Goal: Task Accomplishment & Management: Use online tool/utility

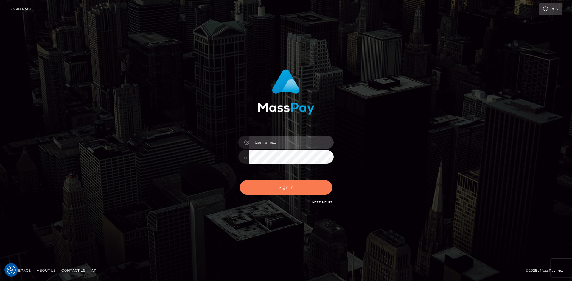
type input "alexstef"
click at [292, 189] on button "Sign in" at bounding box center [286, 187] width 92 height 15
type input "alexstef"
click at [292, 189] on button "Sign in" at bounding box center [286, 187] width 92 height 15
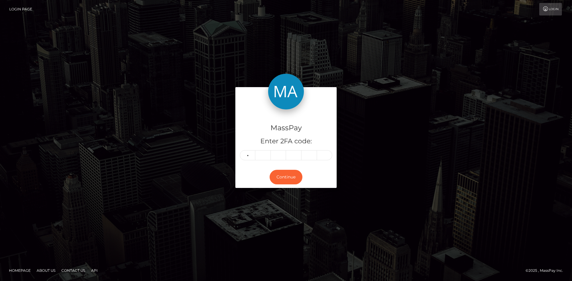
type input "9"
type input "6"
type input "7"
type input "6"
type input "2"
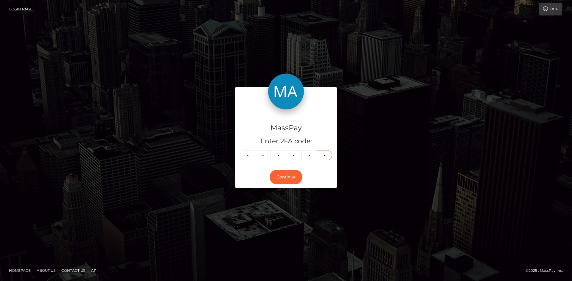
type input "4"
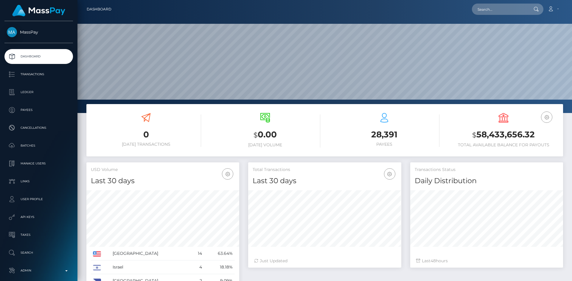
scroll to position [106, 153]
click at [496, 10] on input "text" at bounding box center [500, 9] width 56 height 11
paste input "[EMAIL_ADDRESS][DOMAIN_NAME]"
type input "[EMAIL_ADDRESS][DOMAIN_NAME]"
click at [496, 28] on link "[PERSON_NAME]" at bounding box center [496, 30] width 48 height 11
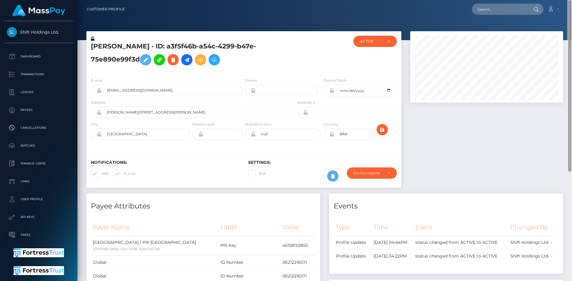
drag, startPoint x: 568, startPoint y: 44, endPoint x: 468, endPoint y: 8, distance: 106.8
click at [564, 0] on html "Shift Holdings Ltd. Dashboard Transactions Ledger Payees Batches" at bounding box center [286, 140] width 572 height 281
click at [186, 60] on icon at bounding box center [186, 59] width 7 height 7
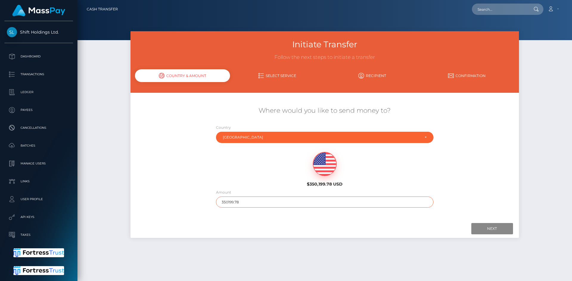
click at [250, 200] on input "350199.78" at bounding box center [324, 202] width 217 height 11
type input "100"
click at [497, 230] on input "Next" at bounding box center [492, 228] width 42 height 11
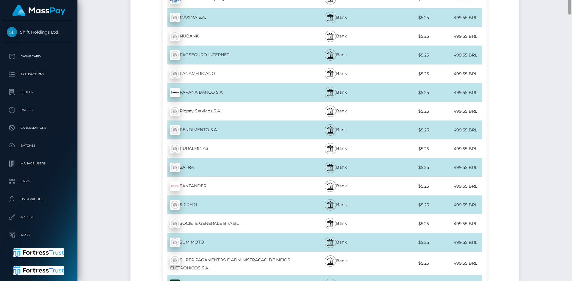
scroll to position [1976, 0]
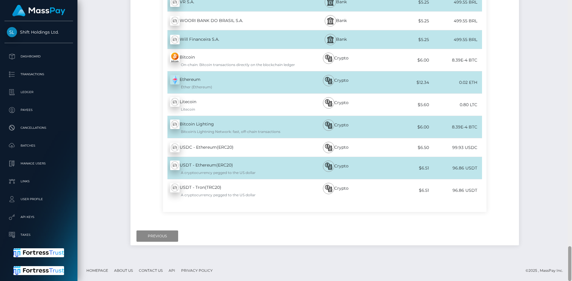
drag, startPoint x: 571, startPoint y: 36, endPoint x: 559, endPoint y: 291, distance: 256.0
click at [559, 281] on html "Shift Holdings Ltd. Dashboard Transactions Ledger Payees Batches" at bounding box center [286, 140] width 572 height 281
click at [156, 236] on input "Previous" at bounding box center [157, 236] width 42 height 11
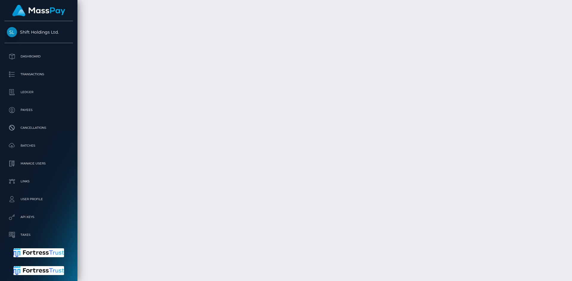
scroll to position [0, 0]
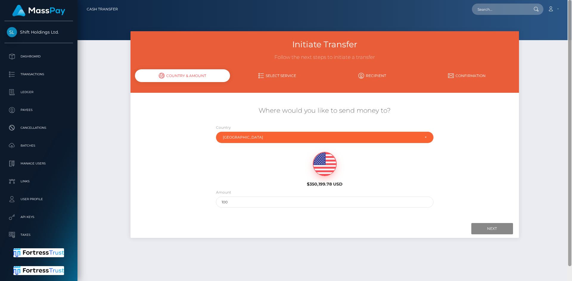
drag, startPoint x: 569, startPoint y: 255, endPoint x: 571, endPoint y: -26, distance: 281.4
click at [571, 0] on html "Shift Holdings Ltd. Dashboard Transactions Ledger Payees Batches" at bounding box center [286, 140] width 572 height 281
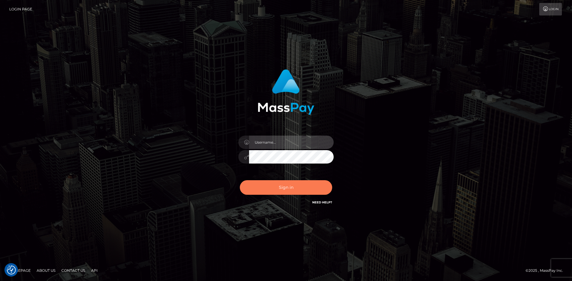
type input "alexstef"
click at [280, 186] on button "Sign in" at bounding box center [286, 187] width 92 height 15
type input "alexstef"
click at [278, 186] on button "Sign in" at bounding box center [286, 187] width 92 height 15
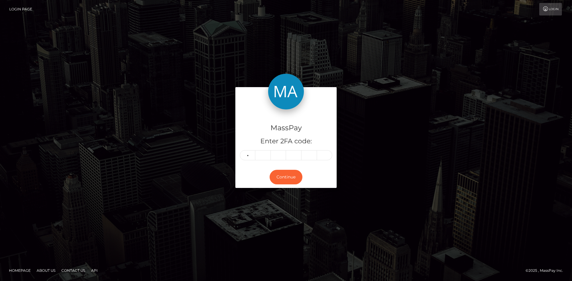
type input "6"
type input "5"
type input "4"
type input "2"
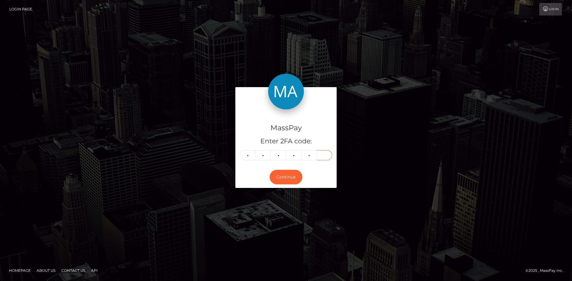
type input "9"
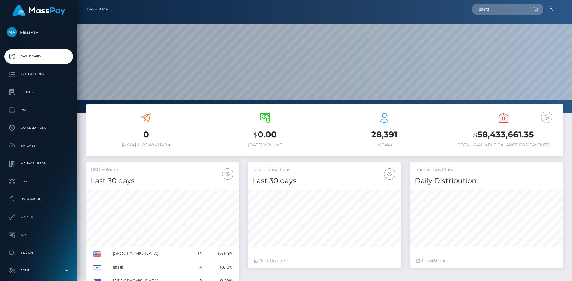
scroll to position [106, 153]
click at [492, 8] on input "129473" at bounding box center [500, 9] width 56 height 11
paste input "3ddasha_96@mail.ru"
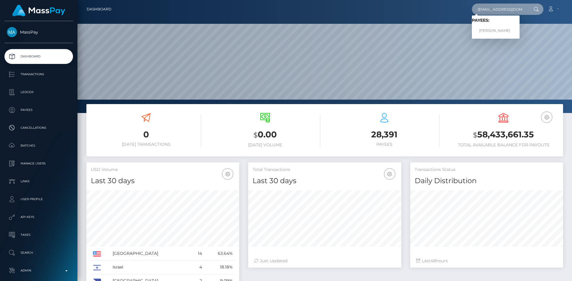
type input "3ddasha_96@mail.ru"
click at [496, 29] on link "Daria Savicheva" at bounding box center [496, 30] width 48 height 11
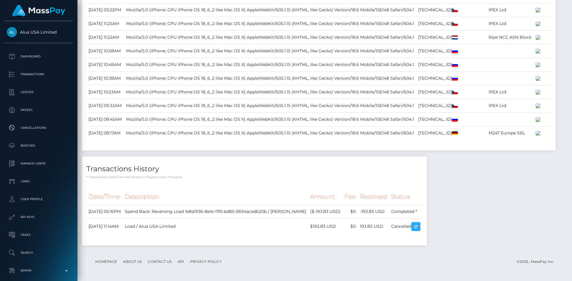
scroll to position [750, 0]
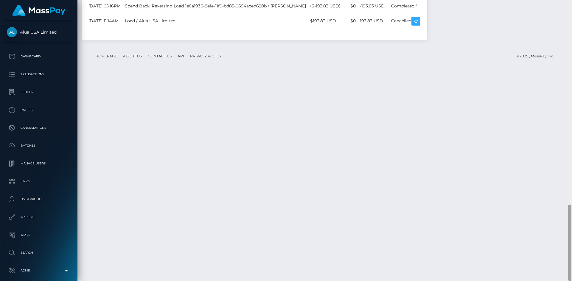
drag, startPoint x: 569, startPoint y: 67, endPoint x: 567, endPoint y: 277, distance: 209.9
click at [567, 277] on div at bounding box center [569, 140] width 4 height 281
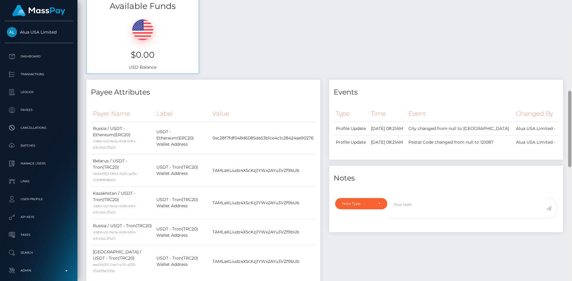
scroll to position [0, 0]
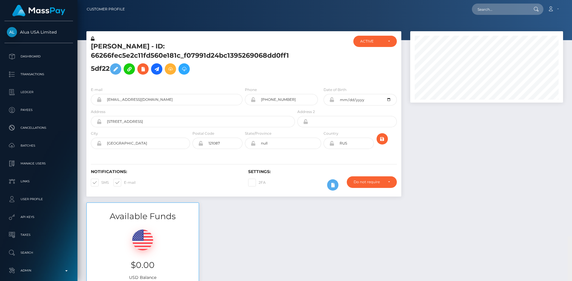
drag, startPoint x: 570, startPoint y: 211, endPoint x: 571, endPoint y: -26, distance: 236.7
click at [571, 0] on html "Alua USA Limited Dashboard Transactions Ledger Payees Batches" at bounding box center [286, 140] width 572 height 281
click at [504, 13] on input "text" at bounding box center [500, 9] width 56 height 11
paste input "poact_o3jHXqLhRYFX"
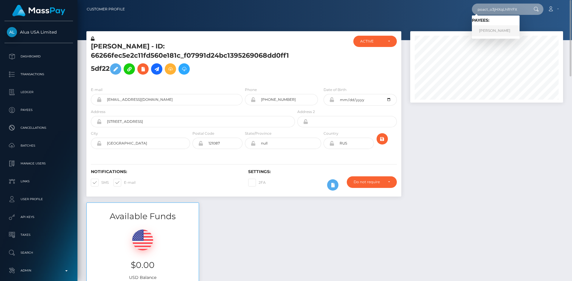
type input "poact_o3jHXqLhRYFX"
click at [495, 29] on link "Aditya Chougule" at bounding box center [496, 30] width 48 height 11
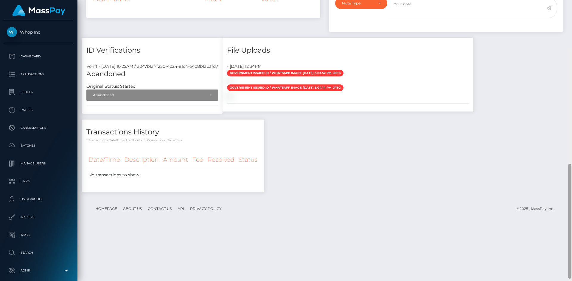
scroll to position [208, 0]
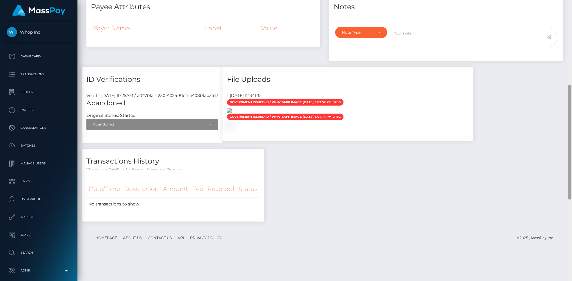
drag, startPoint x: 569, startPoint y: 35, endPoint x: 292, endPoint y: 179, distance: 312.3
click at [565, 106] on div "Customer Profile Loading... Loading..." at bounding box center [324, 140] width 494 height 281
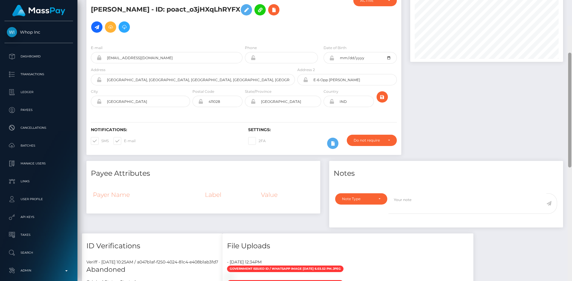
scroll to position [0, 0]
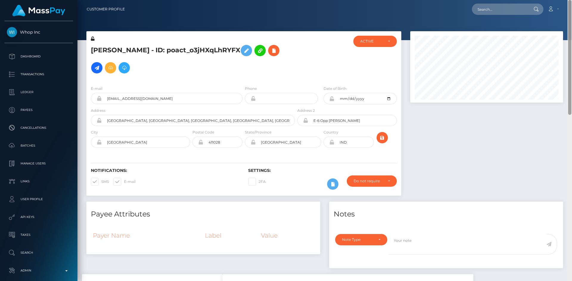
drag, startPoint x: 569, startPoint y: 95, endPoint x: 554, endPoint y: 17, distance: 79.7
click at [571, 4] on div "Customer Profile Loading... Loading..." at bounding box center [324, 140] width 494 height 281
